Goal: Task Accomplishment & Management: Use online tool/utility

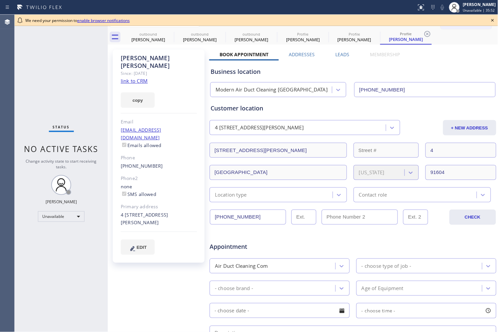
click at [491, 22] on icon at bounding box center [492, 20] width 8 height 8
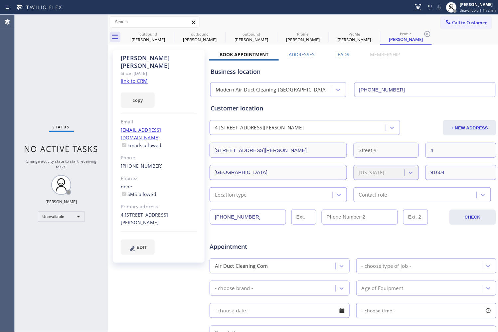
click at [146, 163] on link "[PHONE_NUMBER]" at bounding box center [142, 166] width 42 height 6
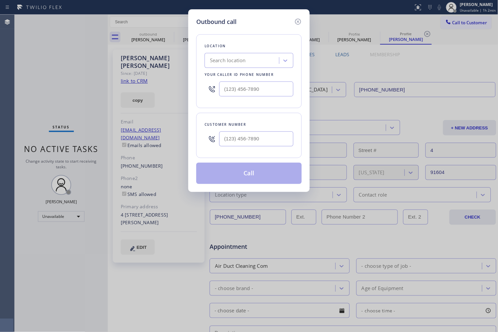
type input "[PHONE_NUMBER]"
click at [273, 108] on div "Location Search location Your caller id phone number" at bounding box center [248, 71] width 105 height 74
click at [297, 19] on icon at bounding box center [298, 22] width 8 height 8
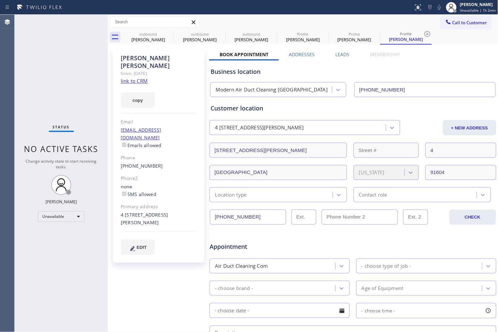
click at [350, 35] on div "Profile" at bounding box center [354, 34] width 50 height 5
click at [147, 163] on link "[PHONE_NUMBER]" at bounding box center [142, 166] width 42 height 6
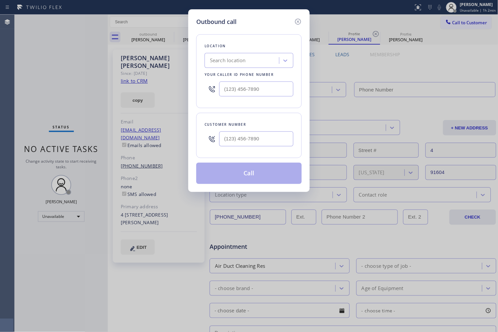
type input "[PHONE_NUMBER]"
click at [278, 118] on div "Customer number [PHONE_NUMBER]" at bounding box center [248, 135] width 105 height 45
click at [301, 18] on icon at bounding box center [298, 22] width 8 height 8
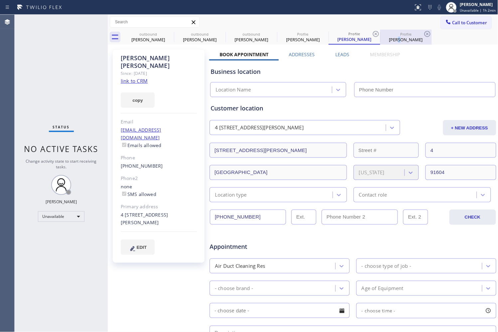
click at [400, 40] on div "[PERSON_NAME]" at bounding box center [406, 40] width 50 height 6
type input "[PHONE_NUMBER]"
drag, startPoint x: 260, startPoint y: 217, endPoint x: 207, endPoint y: 217, distance: 53.5
click at [207, 217] on div "[PERSON_NAME] Since: [DATE] link to CRM copy Email [EMAIL_ADDRESS][DOMAIN_NAME]…" at bounding box center [302, 261] width 387 height 431
click at [144, 163] on link "[PHONE_NUMBER]" at bounding box center [142, 166] width 42 height 6
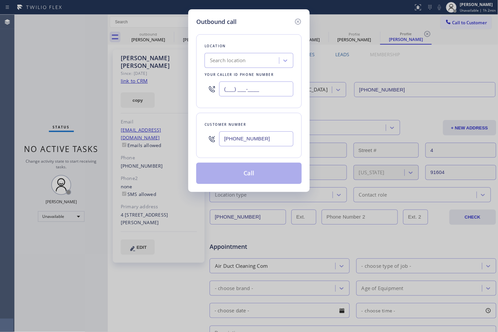
drag, startPoint x: 231, startPoint y: 88, endPoint x: 185, endPoint y: 88, distance: 46.5
click at [185, 88] on div "Outbound call Location Search location Your caller id phone number (___) ___-__…" at bounding box center [249, 166] width 498 height 332
paste input "818) 448-8433"
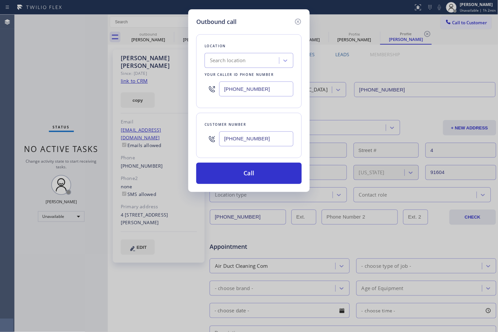
drag, startPoint x: 211, startPoint y: 89, endPoint x: 198, endPoint y: 89, distance: 12.3
click at [198, 89] on div "Location Search location Your caller id phone number [PHONE_NUMBER]" at bounding box center [248, 71] width 105 height 74
type input "(___) ___-____"
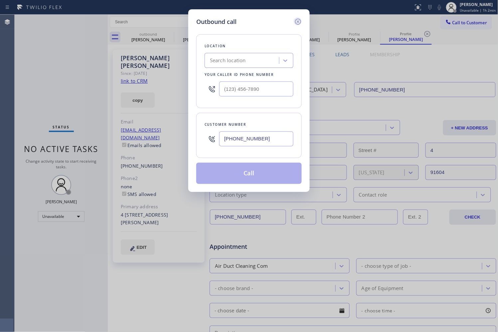
click at [297, 19] on icon at bounding box center [298, 22] width 6 height 6
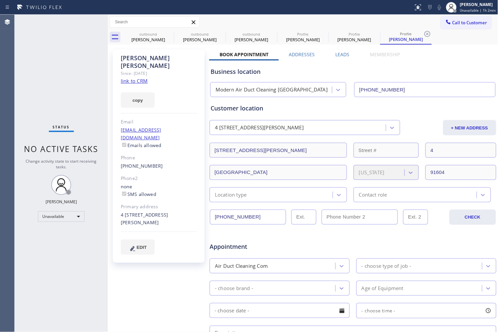
drag, startPoint x: 401, startPoint y: 90, endPoint x: 355, endPoint y: 93, distance: 46.3
click at [355, 93] on input "[PHONE_NUMBER]" at bounding box center [424, 89] width 141 height 15
click at [149, 162] on div "[PHONE_NUMBER]" at bounding box center [159, 166] width 76 height 8
click at [149, 163] on link "[PHONE_NUMBER]" at bounding box center [142, 166] width 42 height 6
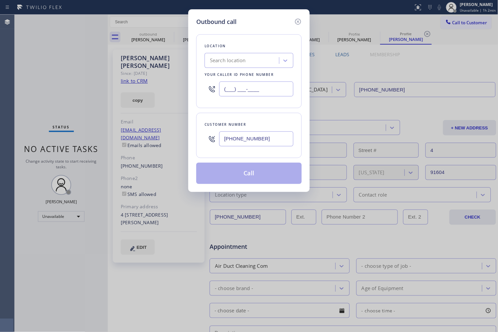
drag, startPoint x: 260, startPoint y: 87, endPoint x: 168, endPoint y: 75, distance: 92.4
click at [173, 77] on div "Outbound call Location Search location Your caller id phone number (___) ___-__…" at bounding box center [249, 166] width 498 height 332
paste input "949) 577-8713"
type input "[PHONE_NUMBER]"
click at [266, 117] on div "Customer number [PHONE_NUMBER]" at bounding box center [248, 135] width 105 height 45
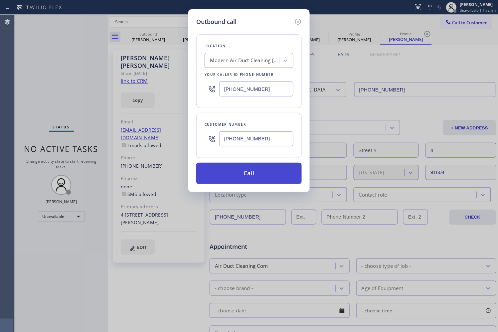
click at [267, 173] on button "Call" at bounding box center [248, 173] width 105 height 21
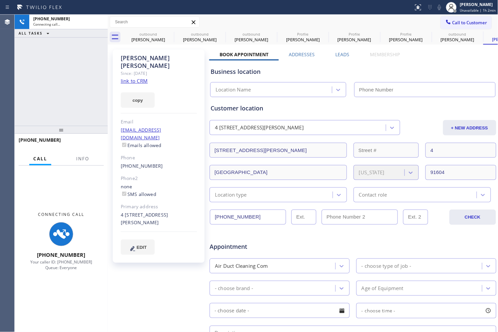
type input "[PHONE_NUMBER]"
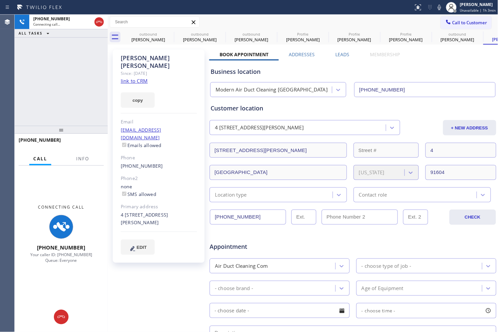
click at [62, 96] on div "[PHONE_NUMBER] Connecting call… ALL TASKS ALL TASKS ACTIVE TASKS TASKS IN WRAP …" at bounding box center [61, 70] width 93 height 111
click at [142, 77] on link "link to CRM" at bounding box center [134, 80] width 27 height 7
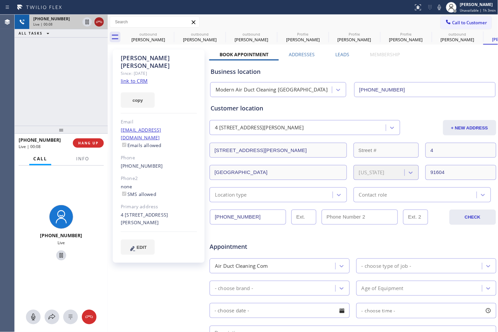
click at [100, 21] on icon at bounding box center [99, 22] width 6 height 2
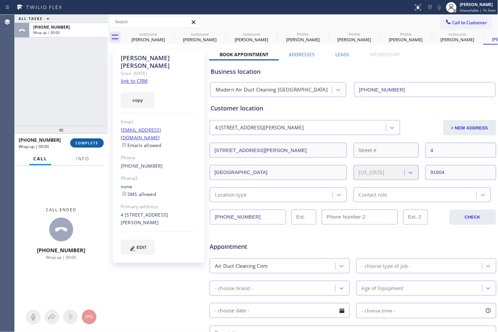
click at [84, 144] on span "COMPLETE" at bounding box center [86, 143] width 23 height 5
click at [103, 108] on div "ALL TASKS ALL TASKS ACTIVE TASKS TASKS IN WRAP UP [PHONE_NUMBER] Wrap up | 00:01" at bounding box center [61, 70] width 93 height 111
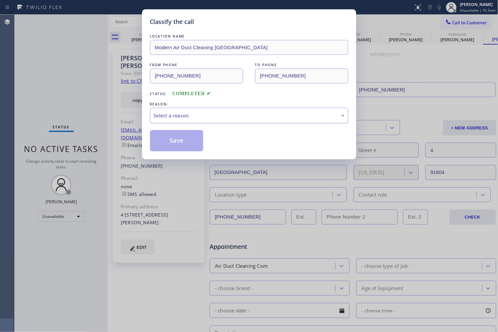
drag, startPoint x: 229, startPoint y: 124, endPoint x: 230, endPoint y: 117, distance: 6.7
click at [229, 123] on div "LOCATION NAME Modern Air Duct Cleaning [GEOGRAPHIC_DATA] FROM PHONE [PHONE_NUMB…" at bounding box center [249, 92] width 198 height 118
click at [230, 116] on div "Select a reason" at bounding box center [249, 116] width 191 height 8
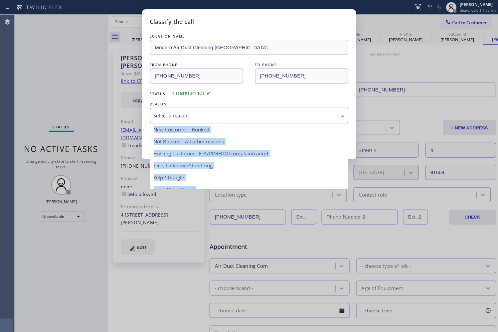
click at [246, 114] on div "Select a reason" at bounding box center [249, 116] width 191 height 8
click at [246, 115] on div "Select a reason" at bounding box center [249, 116] width 191 height 8
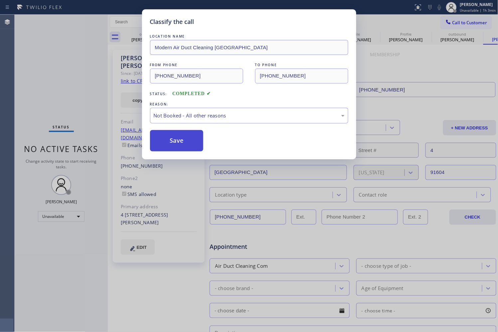
click at [181, 137] on button "Save" at bounding box center [177, 140] width 54 height 21
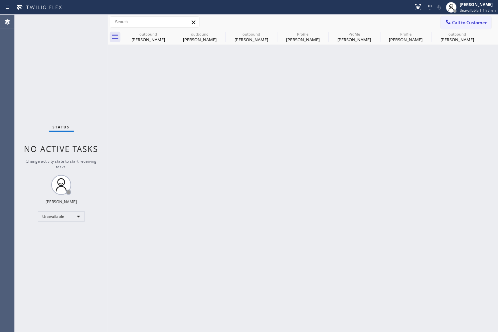
click at [304, 147] on div "Back to Dashboard Change Sender ID Customers Technicians Select a contact Outbo…" at bounding box center [303, 173] width 390 height 317
click at [399, 34] on div "Profile" at bounding box center [406, 34] width 50 height 5
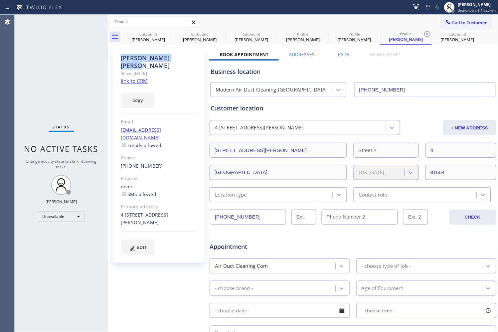
drag, startPoint x: 170, startPoint y: 57, endPoint x: 115, endPoint y: 57, distance: 54.2
click at [115, 57] on div "[PERSON_NAME] Since: [DATE] link to CRM copy Email [EMAIL_ADDRESS][DOMAIN_NAME]…" at bounding box center [159, 156] width 92 height 213
copy div "[PERSON_NAME]"
